Goal: Check status: Check status

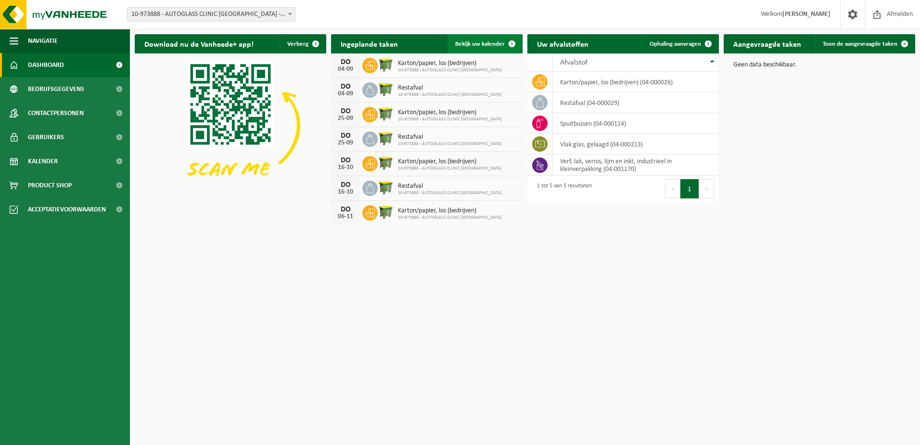
click at [485, 44] on span "Bekijk uw kalender" at bounding box center [480, 44] width 50 height 6
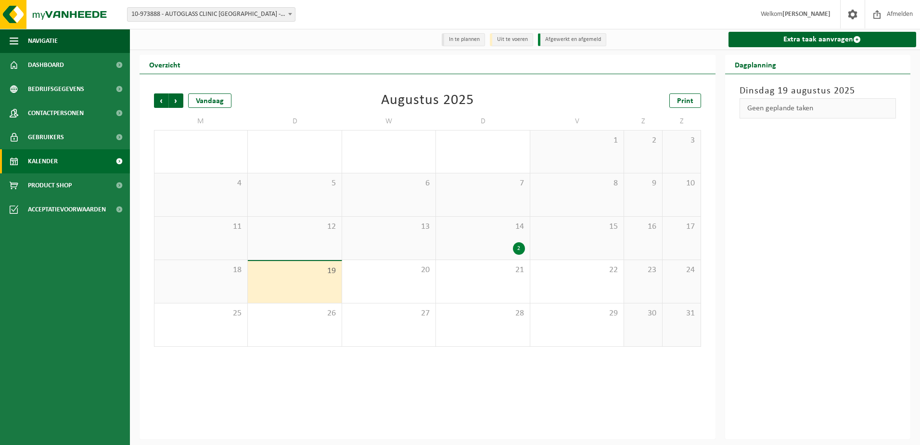
click at [498, 232] on span "14" at bounding box center [483, 226] width 84 height 11
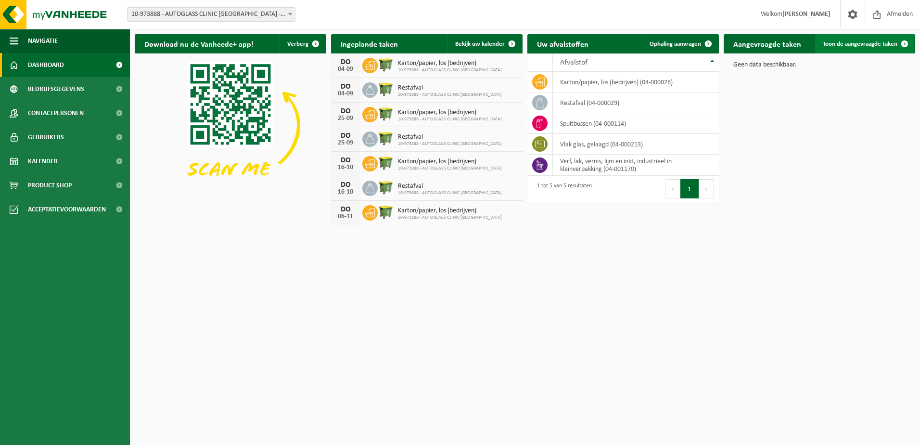
click at [877, 43] on span "Toon de aangevraagde taken" at bounding box center [860, 44] width 75 height 6
